Goal: Information Seeking & Learning: Learn about a topic

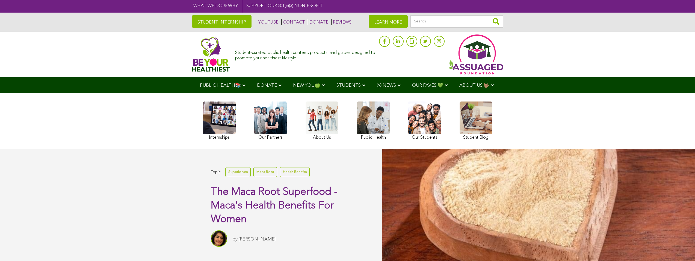
click at [222, 26] on link "STUDENT INTERNSHIP" at bounding box center [222, 21] width 60 height 12
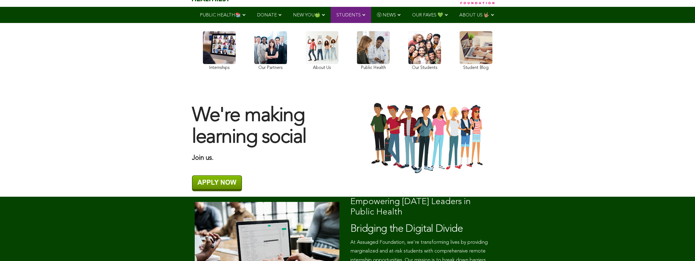
scroll to position [55, 0]
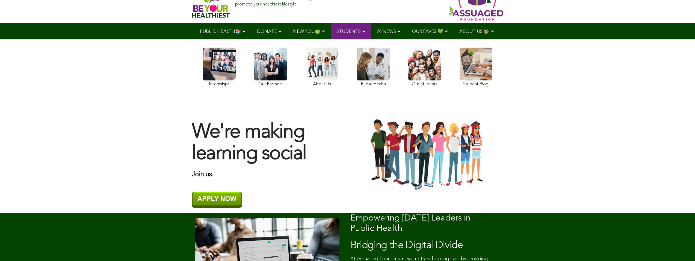
click at [271, 48] on link at bounding box center [270, 68] width 33 height 41
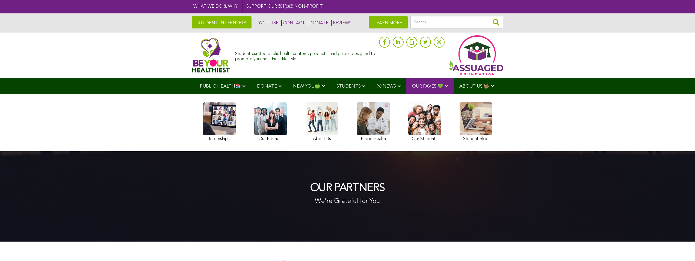
scroll to position [109, 0]
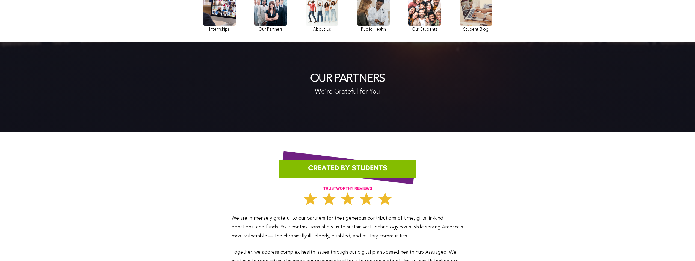
click at [323, 11] on link at bounding box center [322, 13] width 33 height 41
